Goal: Information Seeking & Learning: Understand process/instructions

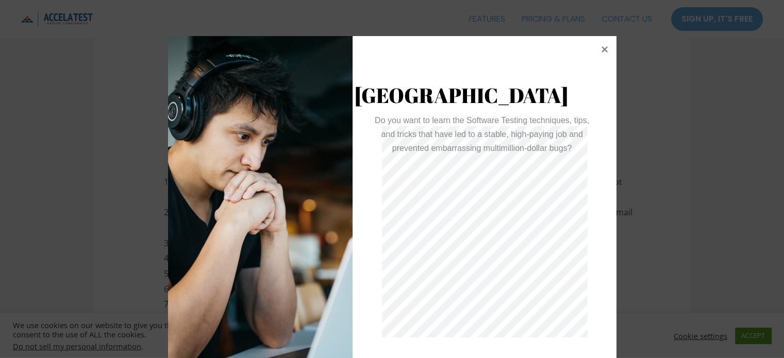
scroll to position [36, 0]
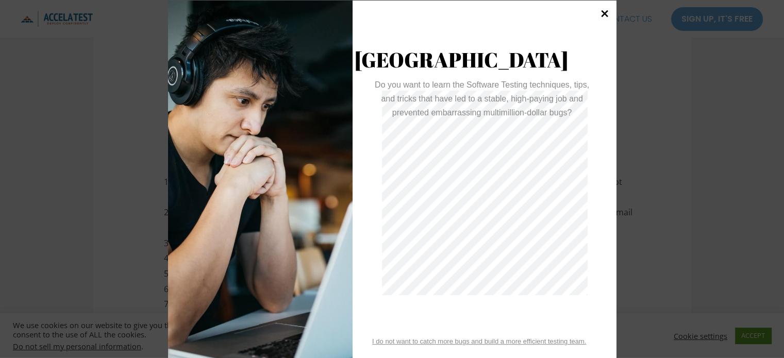
click at [601, 12] on icon at bounding box center [605, 13] width 14 height 14
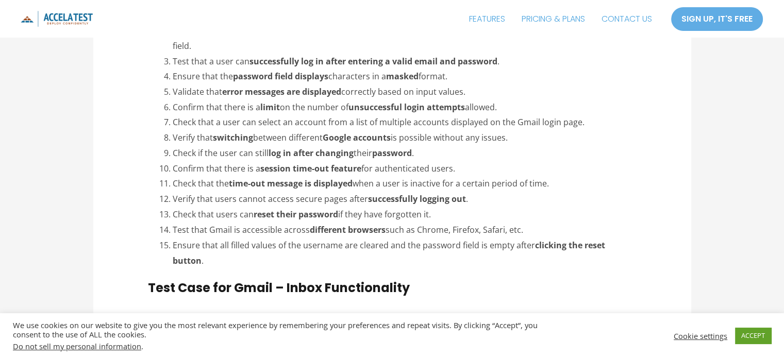
scroll to position [1753, 0]
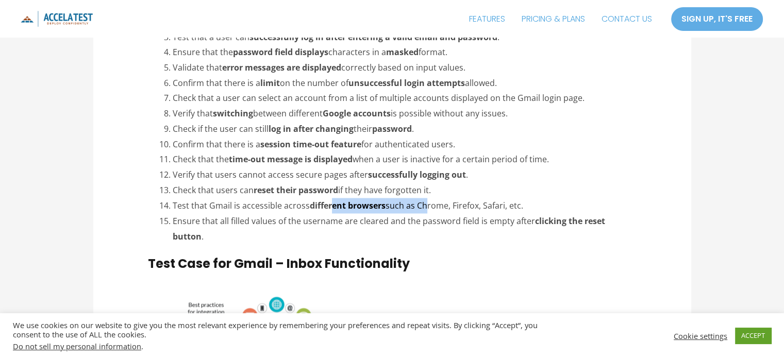
drag, startPoint x: 333, startPoint y: 176, endPoint x: 427, endPoint y: 177, distance: 94.3
click at [427, 198] on li "Test that Gmail is accessible across different browsers such as Chrome, Firefox…" at bounding box center [404, 205] width 463 height 15
click at [440, 198] on li "Test that Gmail is accessible across different browsers such as Chrome, Firefox…" at bounding box center [404, 205] width 463 height 15
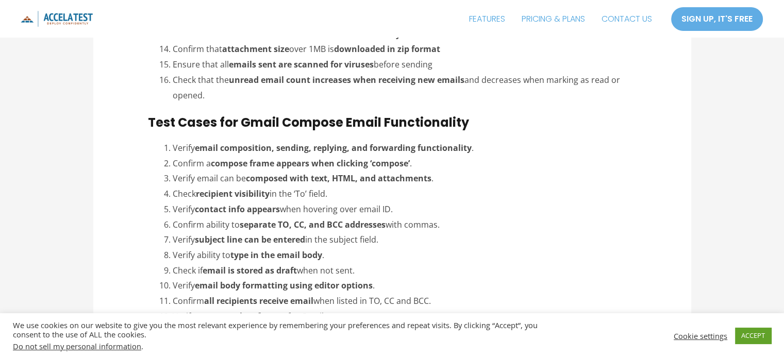
scroll to position [2320, 0]
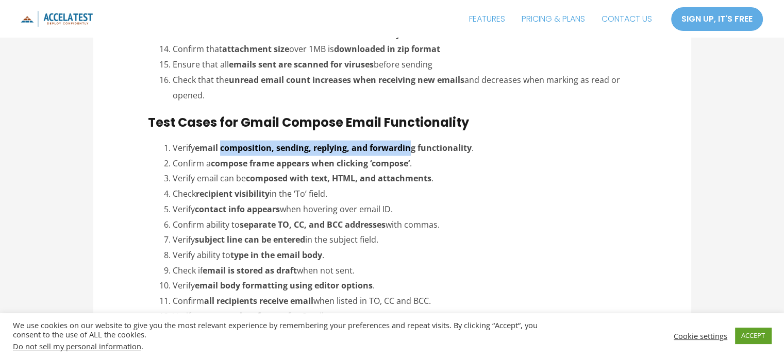
drag, startPoint x: 221, startPoint y: 118, endPoint x: 400, endPoint y: 123, distance: 178.5
click at [410, 141] on li "Verify email composition, sending, replying, and forwarding functionality ." at bounding box center [404, 148] width 463 height 15
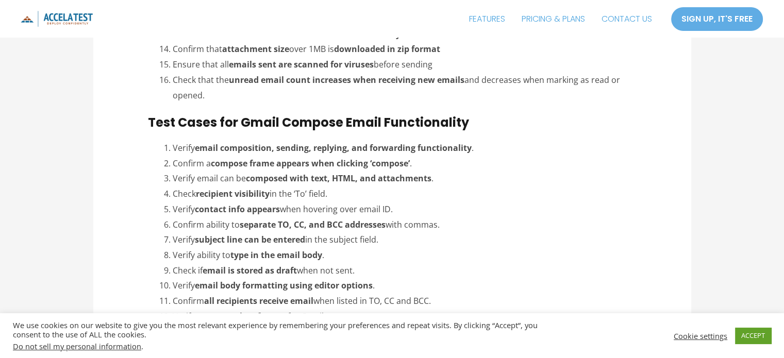
click at [334, 173] on strong "composed with text, HTML, and attachments" at bounding box center [339, 178] width 186 height 11
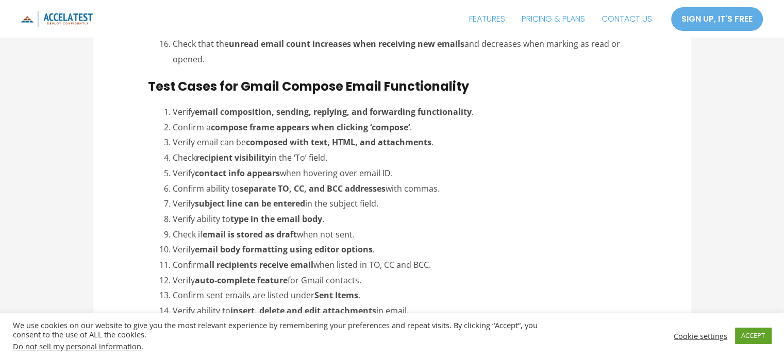
scroll to position [2371, 0]
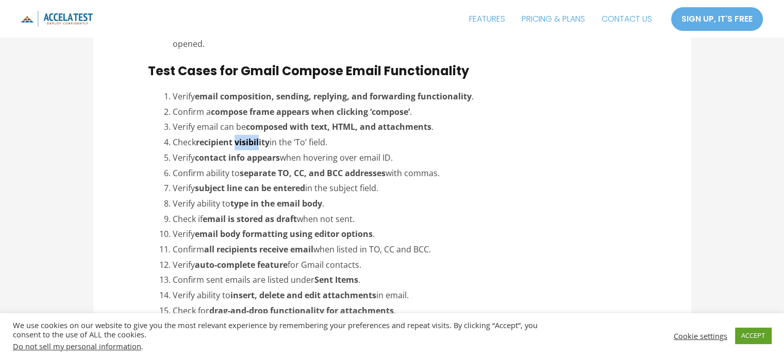
drag, startPoint x: 239, startPoint y: 110, endPoint x: 260, endPoint y: 109, distance: 21.1
click at [260, 137] on strong "recipient visibility" at bounding box center [233, 142] width 74 height 11
click at [289, 135] on li "Check recipient visibility in the ‘To’ field." at bounding box center [404, 142] width 463 height 15
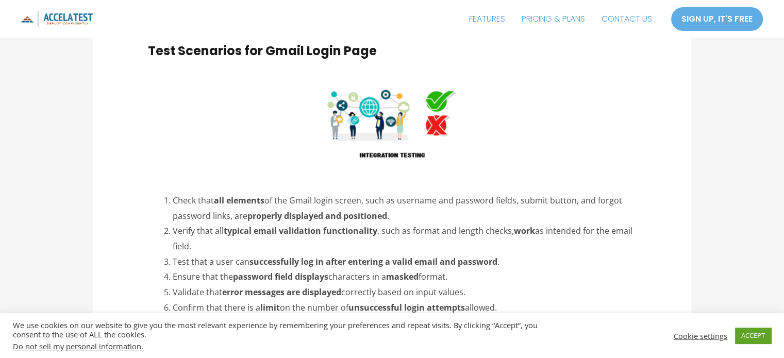
scroll to position [1547, 0]
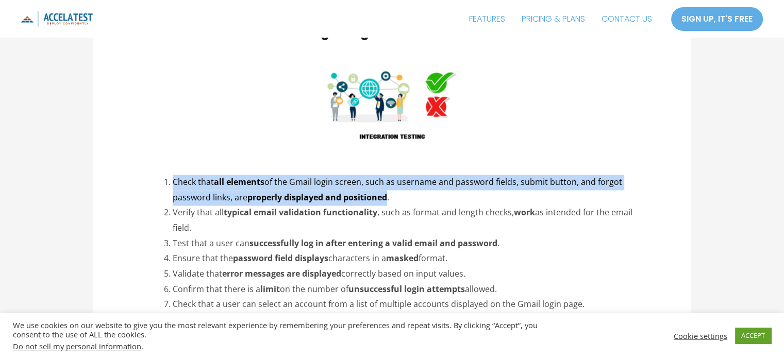
drag, startPoint x: 174, startPoint y: 152, endPoint x: 390, endPoint y: 165, distance: 215.9
click at [390, 175] on li "Check that all elements of the Gmail login screen, such as username and passwor…" at bounding box center [404, 190] width 463 height 30
copy li "Check that all elements of the Gmail login screen, such as username and passwor…"
click at [299, 175] on li "Check that all elements of the Gmail login screen, such as username and passwor…" at bounding box center [404, 190] width 463 height 30
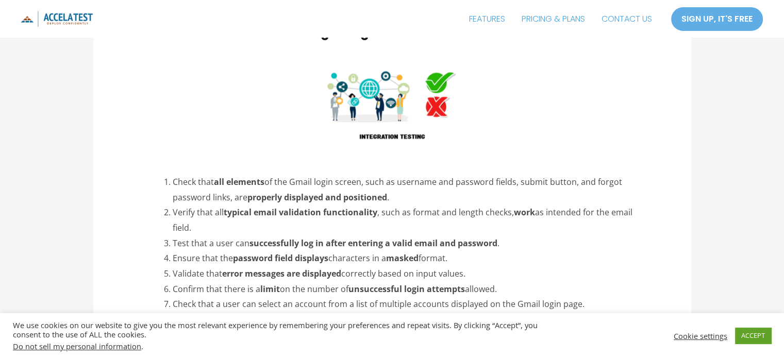
click at [303, 207] on strong "typical email validation functionality" at bounding box center [301, 212] width 154 height 11
click at [368, 238] on strong "successfully log in after entering a valid email and password" at bounding box center [374, 243] width 248 height 11
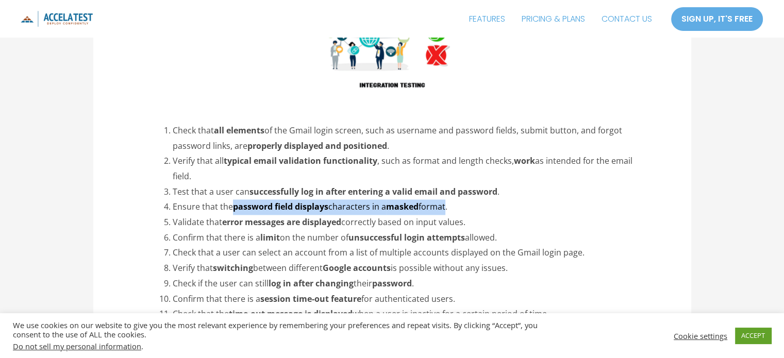
drag, startPoint x: 234, startPoint y: 178, endPoint x: 450, endPoint y: 176, distance: 216.0
click at [450, 200] on li "Ensure that the password field displays characters in a masked format." at bounding box center [404, 207] width 463 height 15
copy li "password field displays characters in a masked format"
